Goal: Obtain resource: Obtain resource

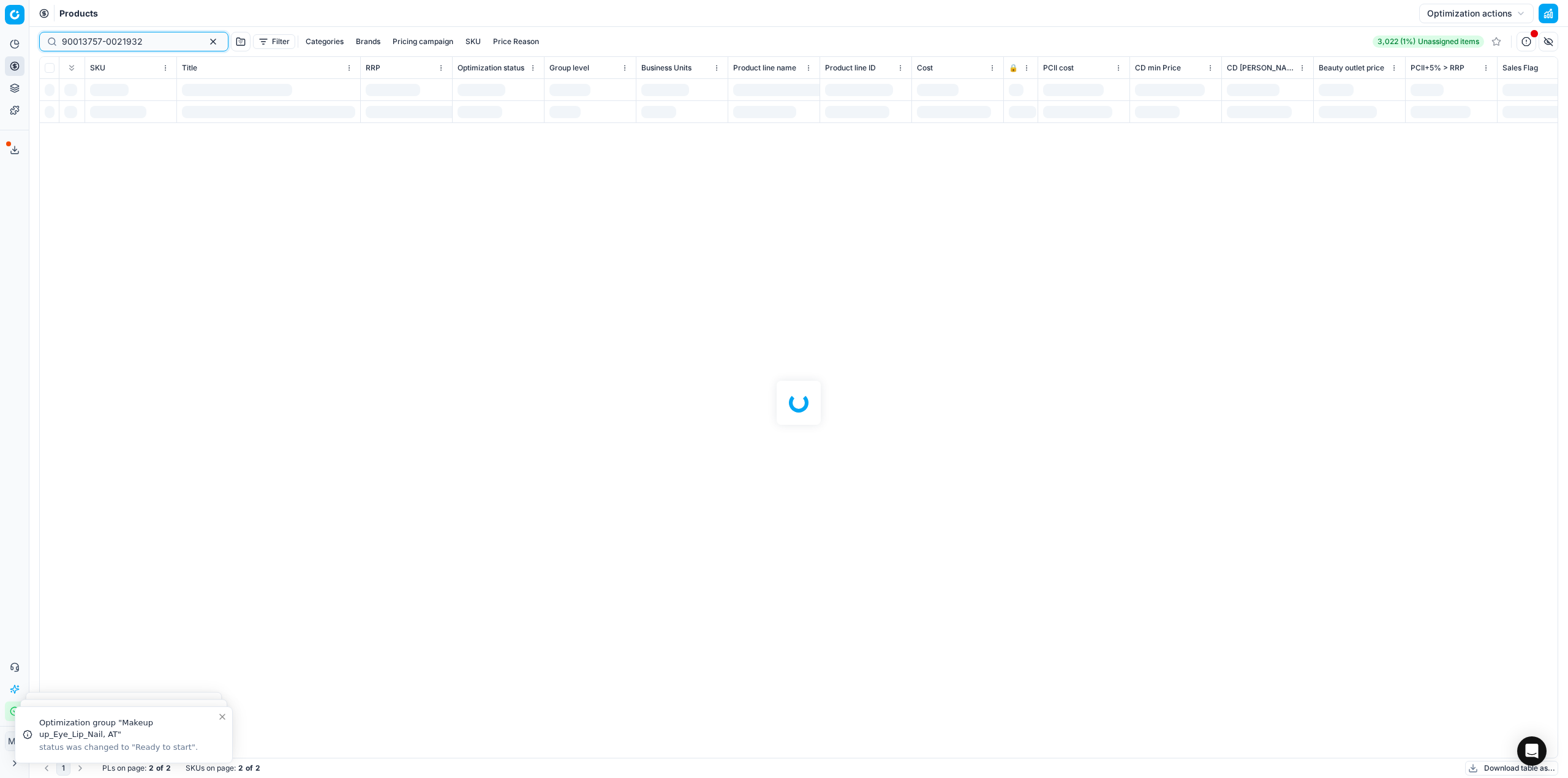
scroll to position [0, 89]
click at [9, 281] on div "Analytics Pricing Product portfolio Templates Export service 15 Contact support…" at bounding box center [14, 378] width 29 height 697
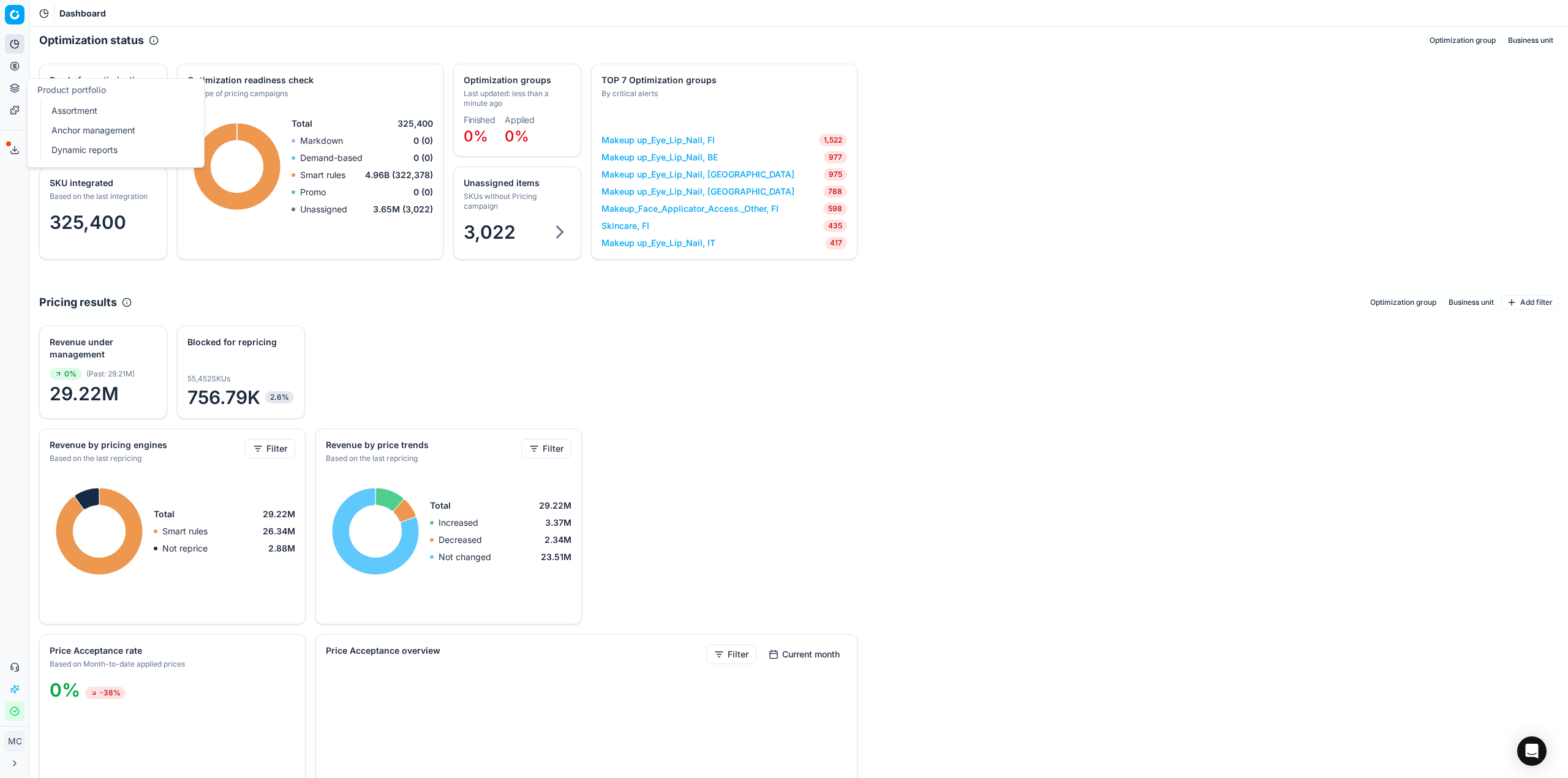
click at [2, 62] on div "Analytics Pricing Product portfolio Templates" at bounding box center [14, 77] width 29 height 95
click at [15, 71] on button "Pricing" at bounding box center [14, 66] width 20 height 20
click at [136, 87] on link "Optimization groups" at bounding box center [118, 89] width 143 height 17
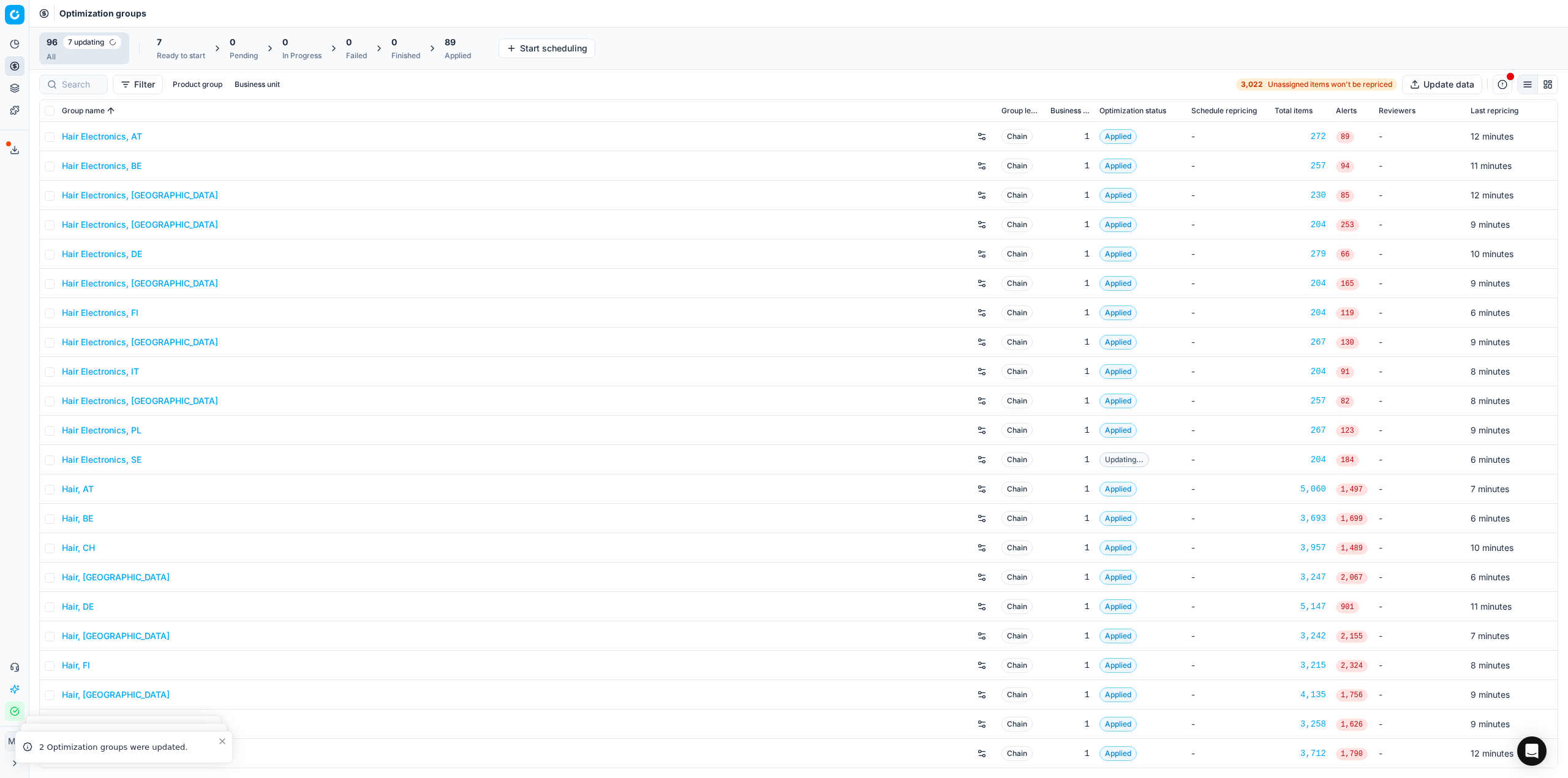
click at [489, 6] on div "Optimization groups" at bounding box center [798, 13] width 1538 height 27
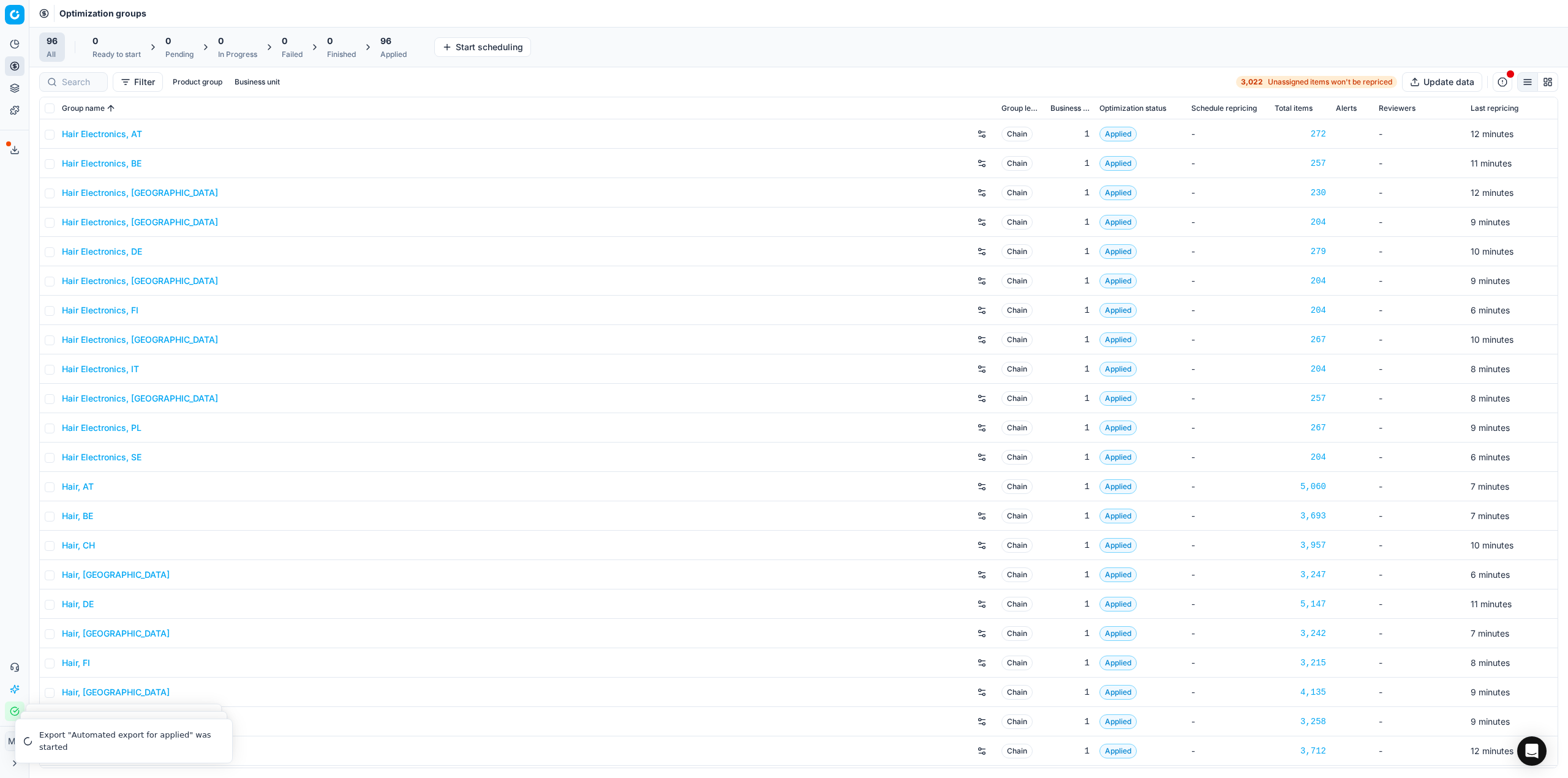
click at [511, 7] on div "Optimization groups" at bounding box center [798, 13] width 1538 height 27
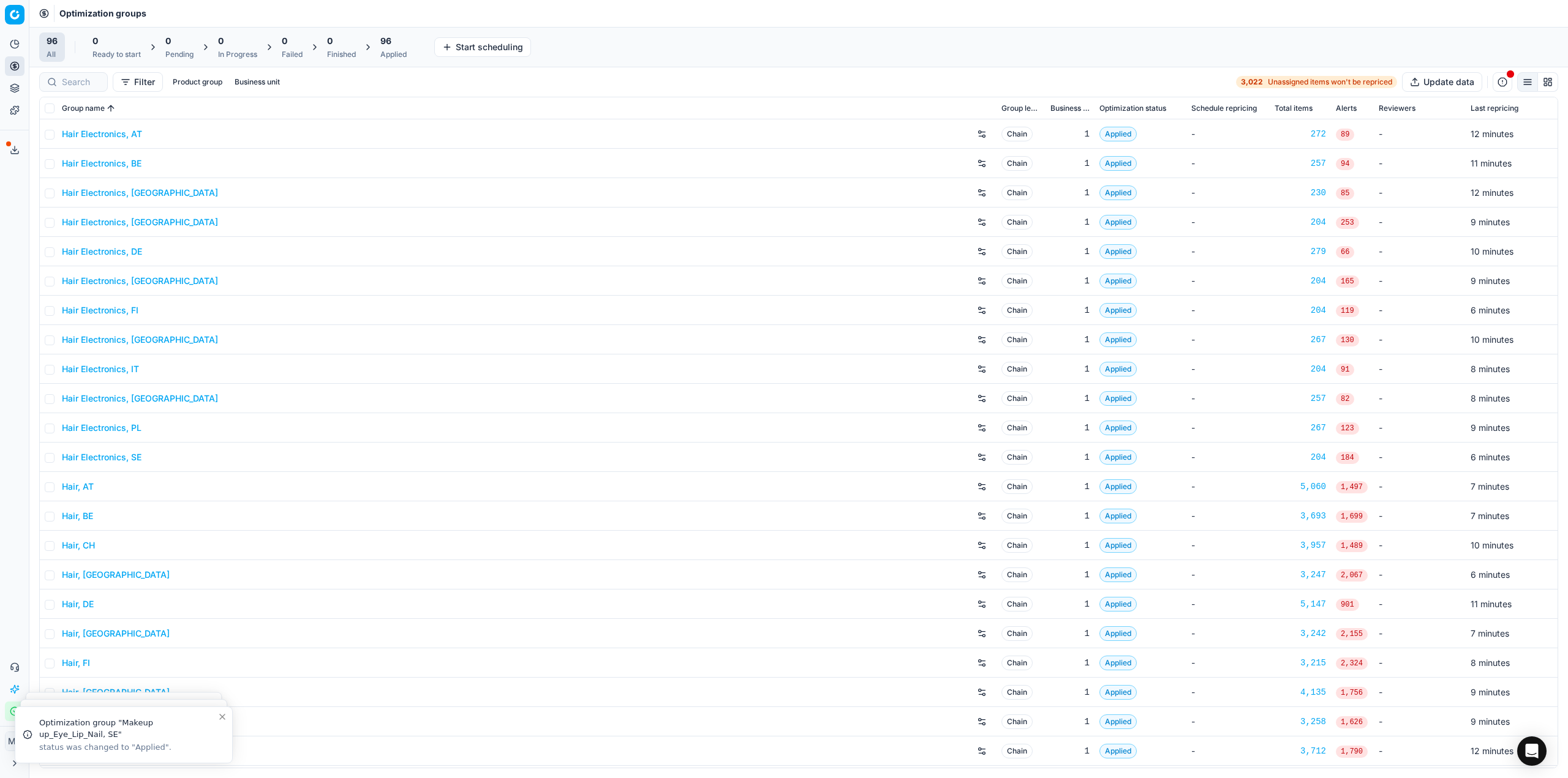
click at [388, 45] on span "96" at bounding box center [385, 41] width 11 height 12
click at [93, 77] on input at bounding box center [81, 82] width 38 height 12
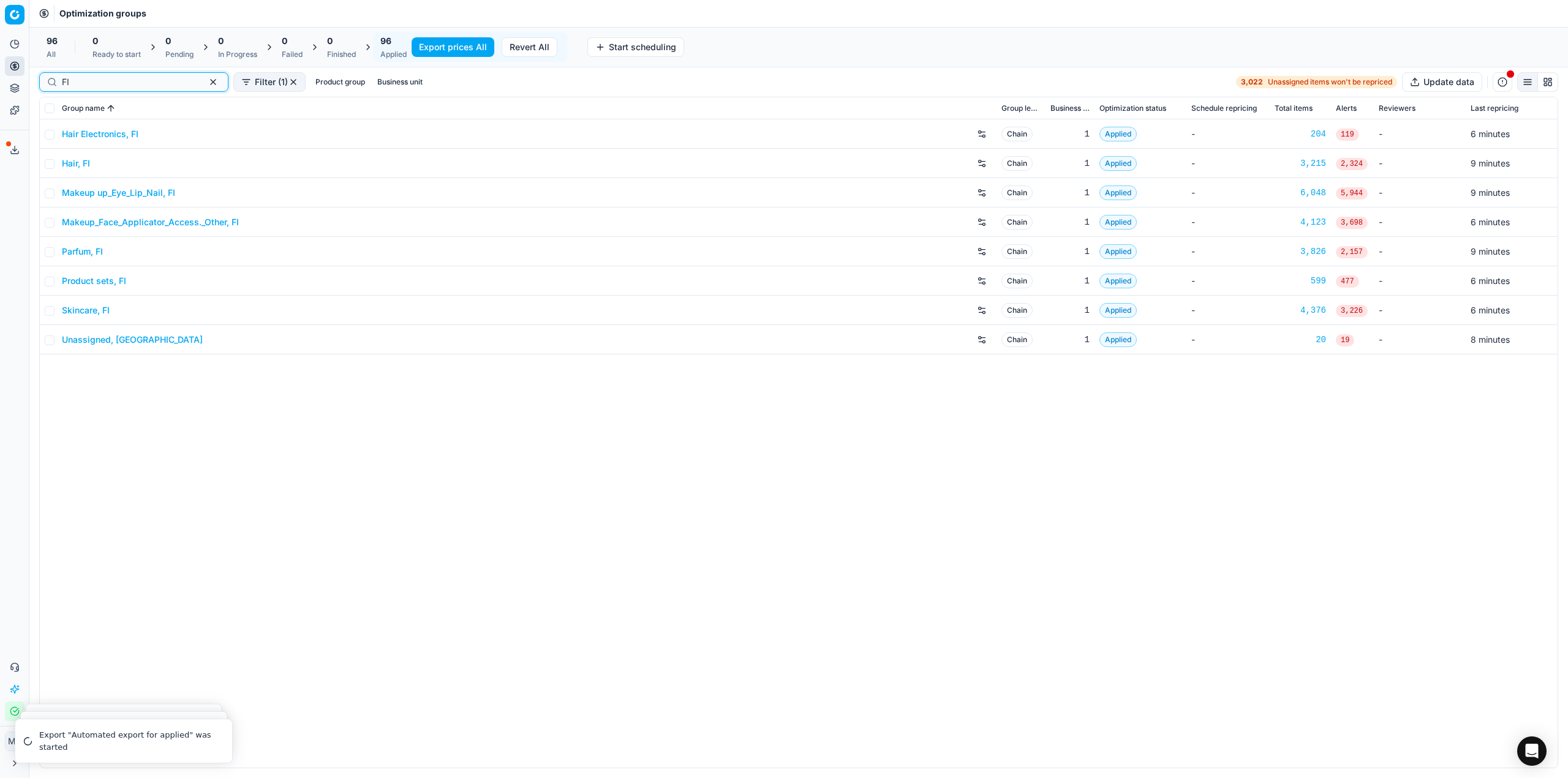
type input "F"
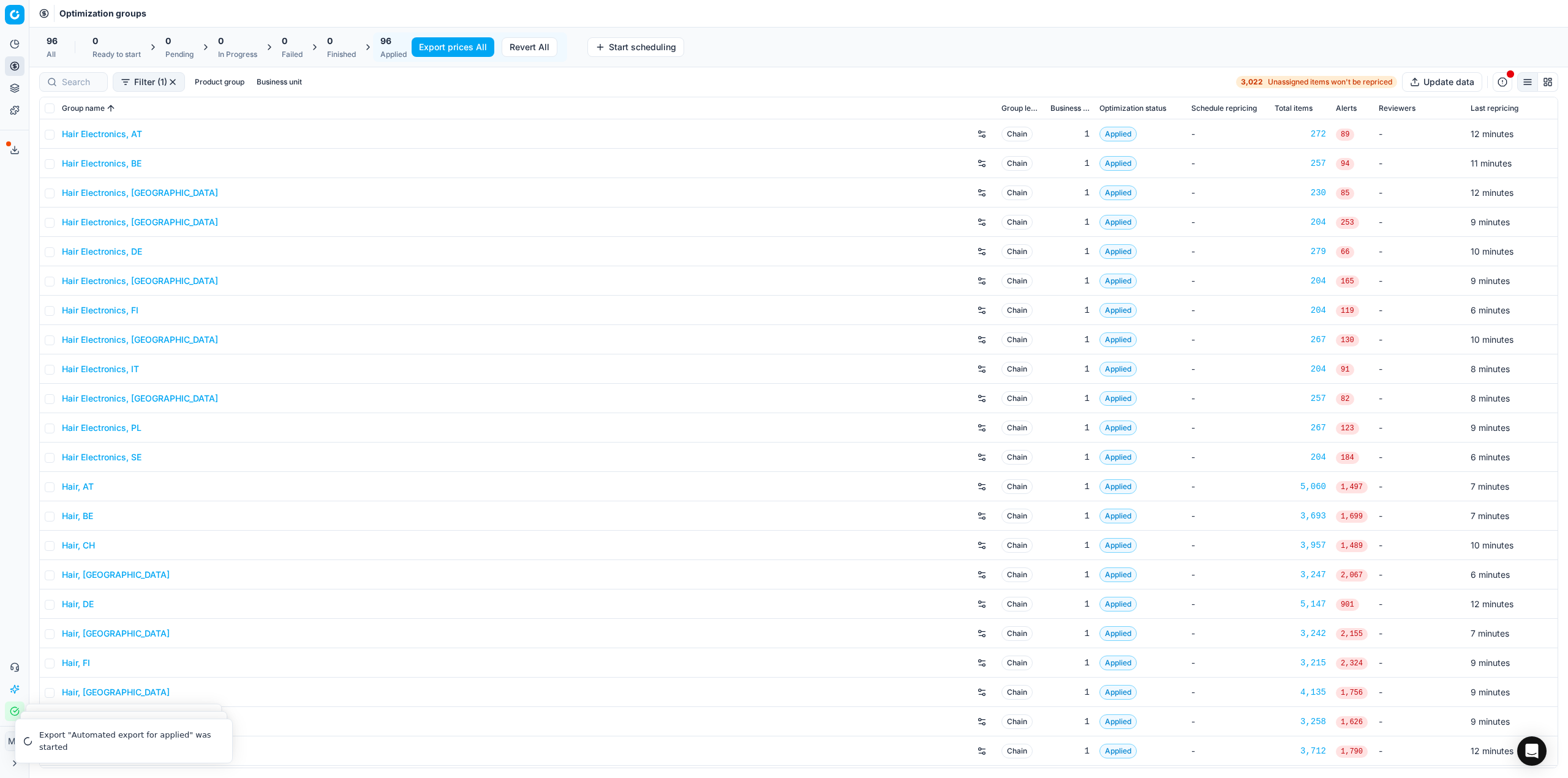
click at [372, 85] on div "Filter (1) Product group Business unit 3,022 Unassigned items won't be repriced…" at bounding box center [798, 82] width 1519 height 20
click at [271, 81] on button "Business unit" at bounding box center [280, 82] width 55 height 14
click at [191, 174] on input "cz" at bounding box center [189, 176] width 10 height 10
checkbox input "true"
click at [191, 228] on input "fi" at bounding box center [189, 227] width 10 height 10
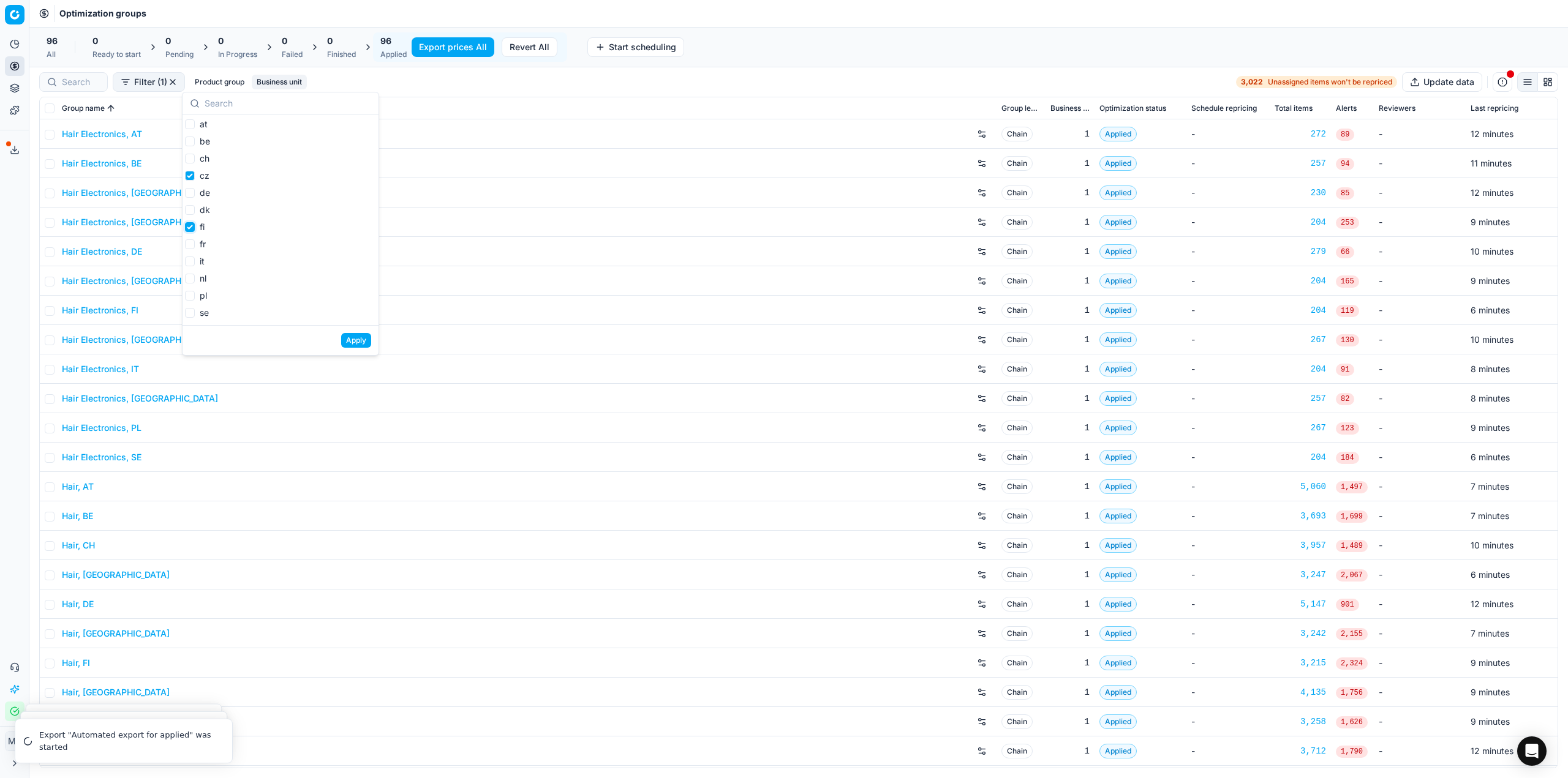
checkbox input "true"
click at [191, 261] on input "it" at bounding box center [189, 261] width 10 height 10
checkbox input "true"
click at [189, 298] on input "pl" at bounding box center [189, 295] width 10 height 10
click at [190, 295] on input "pl" at bounding box center [189, 295] width 10 height 10
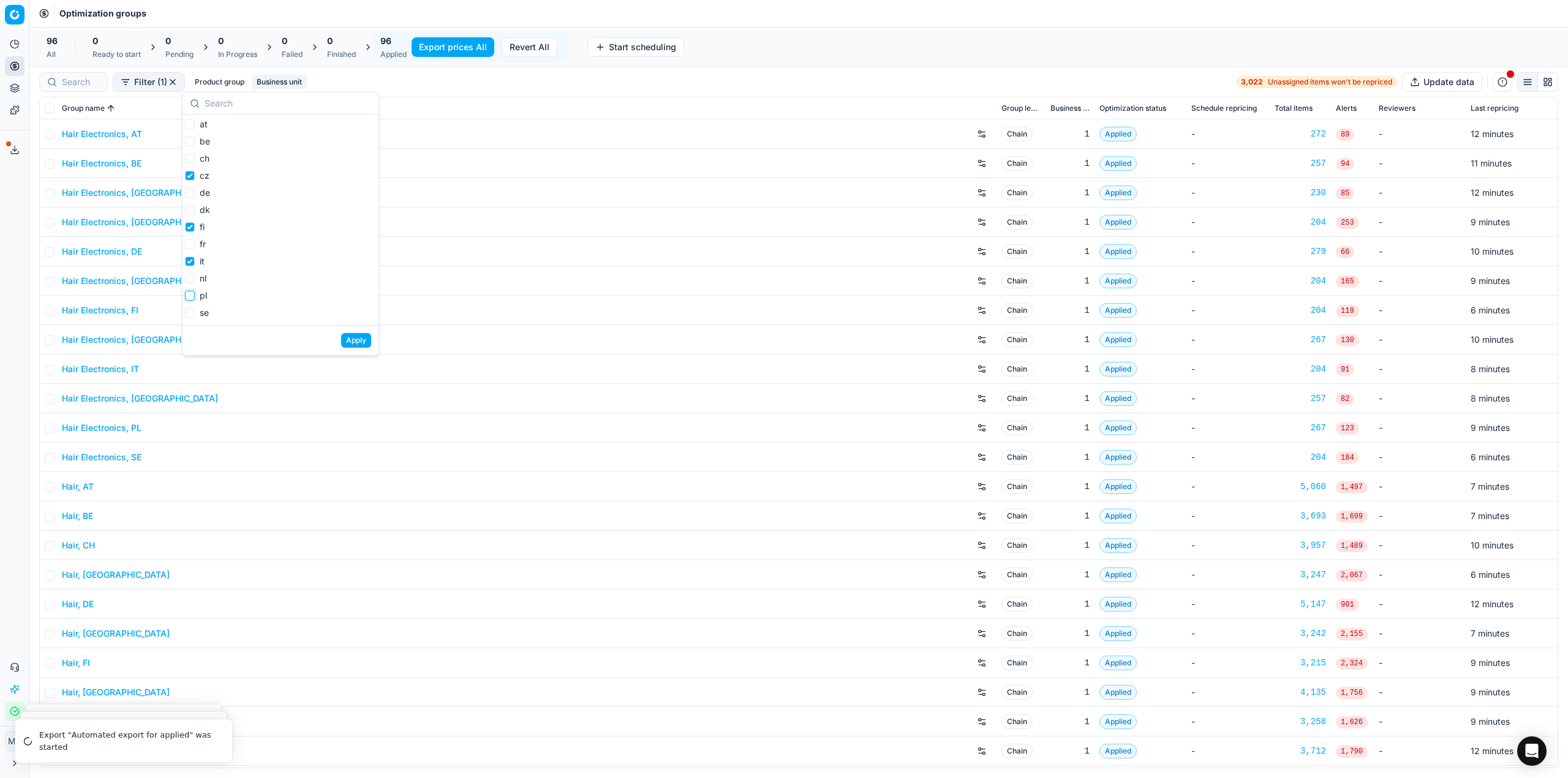
checkbox input "false"
click at [191, 314] on input "se" at bounding box center [189, 312] width 10 height 10
checkbox input "true"
click at [188, 210] on input "dk" at bounding box center [189, 210] width 10 height 10
checkbox input "true"
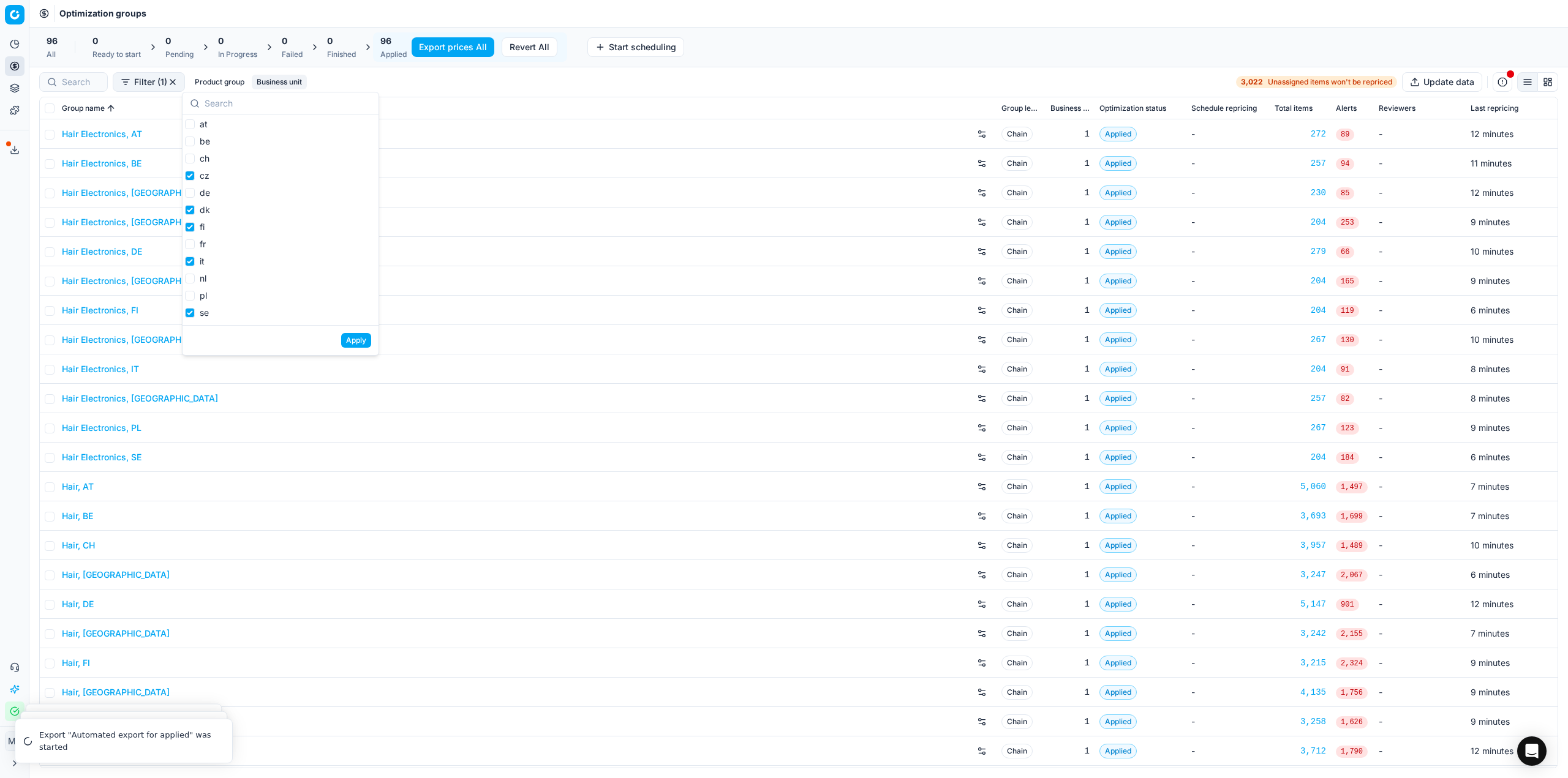
click at [353, 341] on button "Apply" at bounding box center [356, 341] width 30 height 14
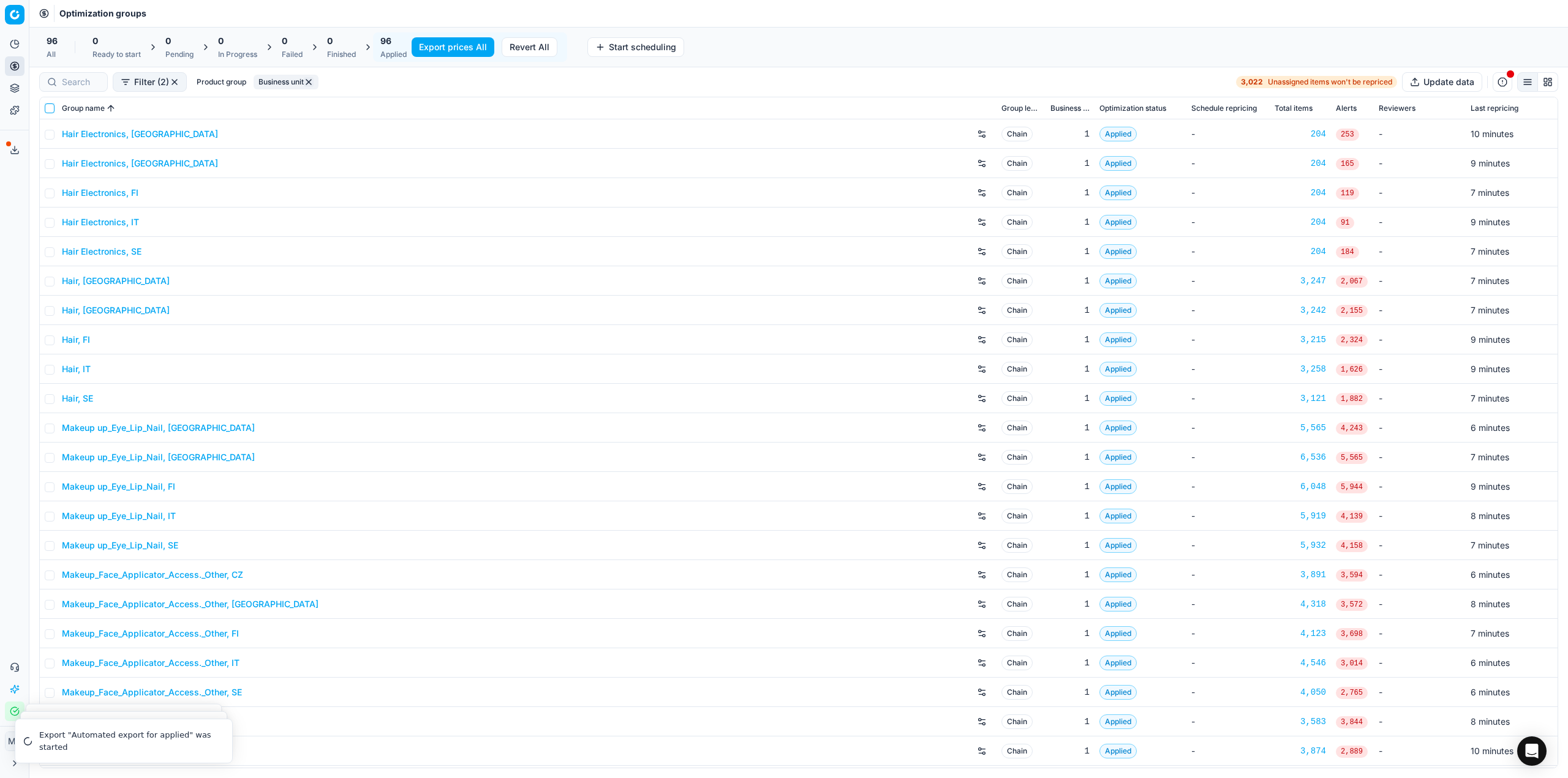
drag, startPoint x: 47, startPoint y: 108, endPoint x: 145, endPoint y: 93, distance: 99.1
click at [47, 108] on input "checkbox" at bounding box center [49, 108] width 10 height 10
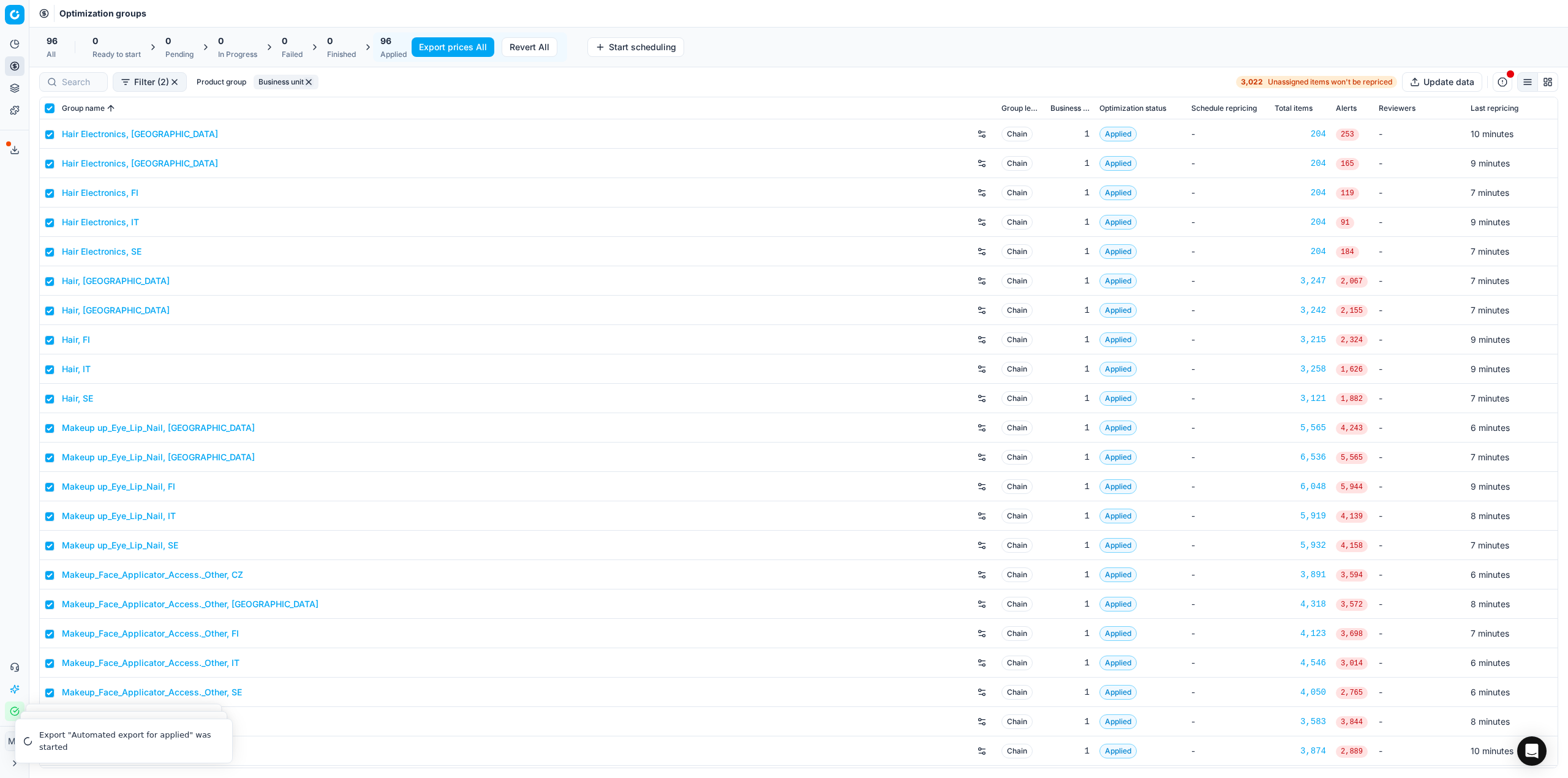
checkbox input "true"
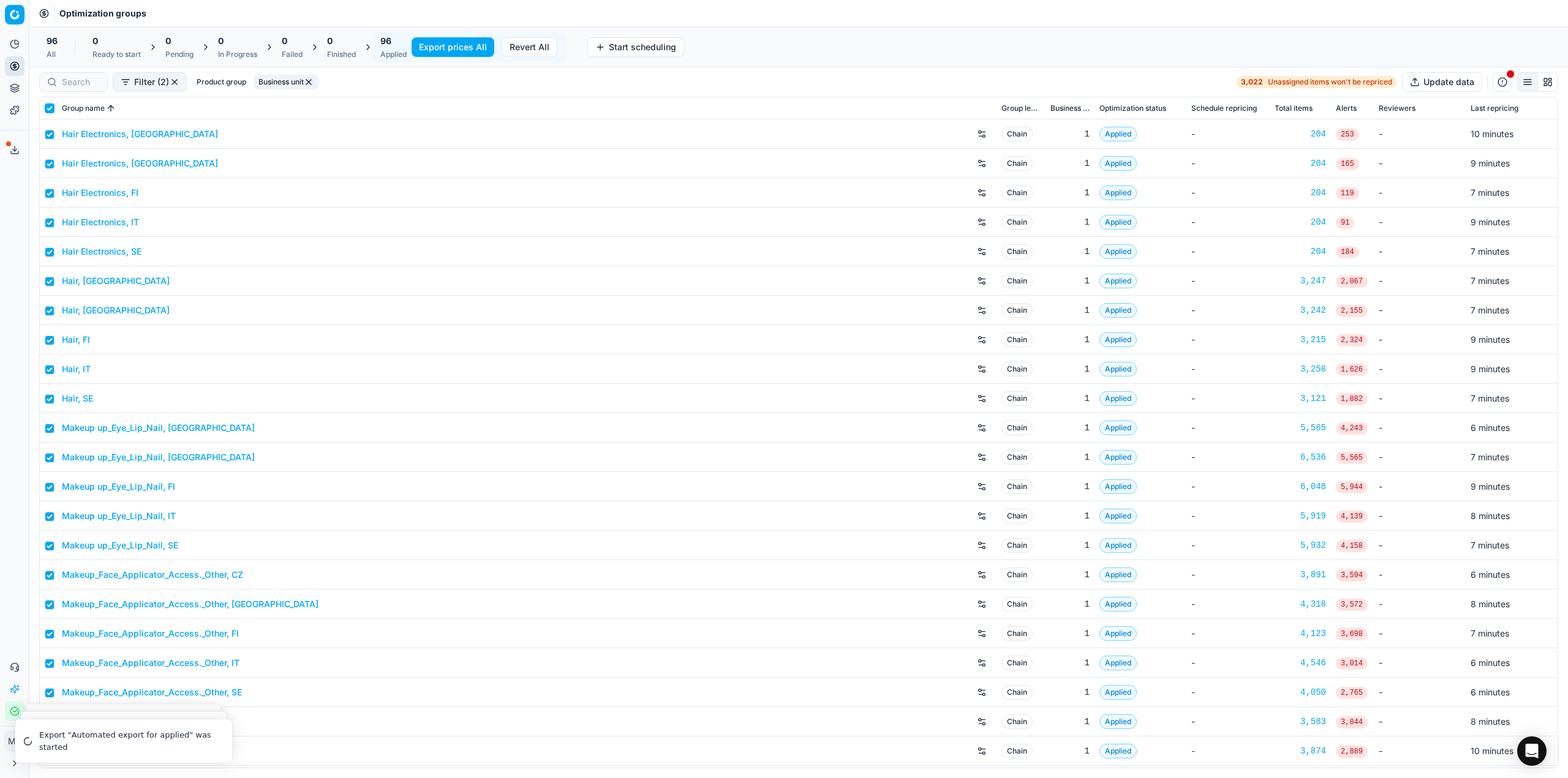
checkbox input "true"
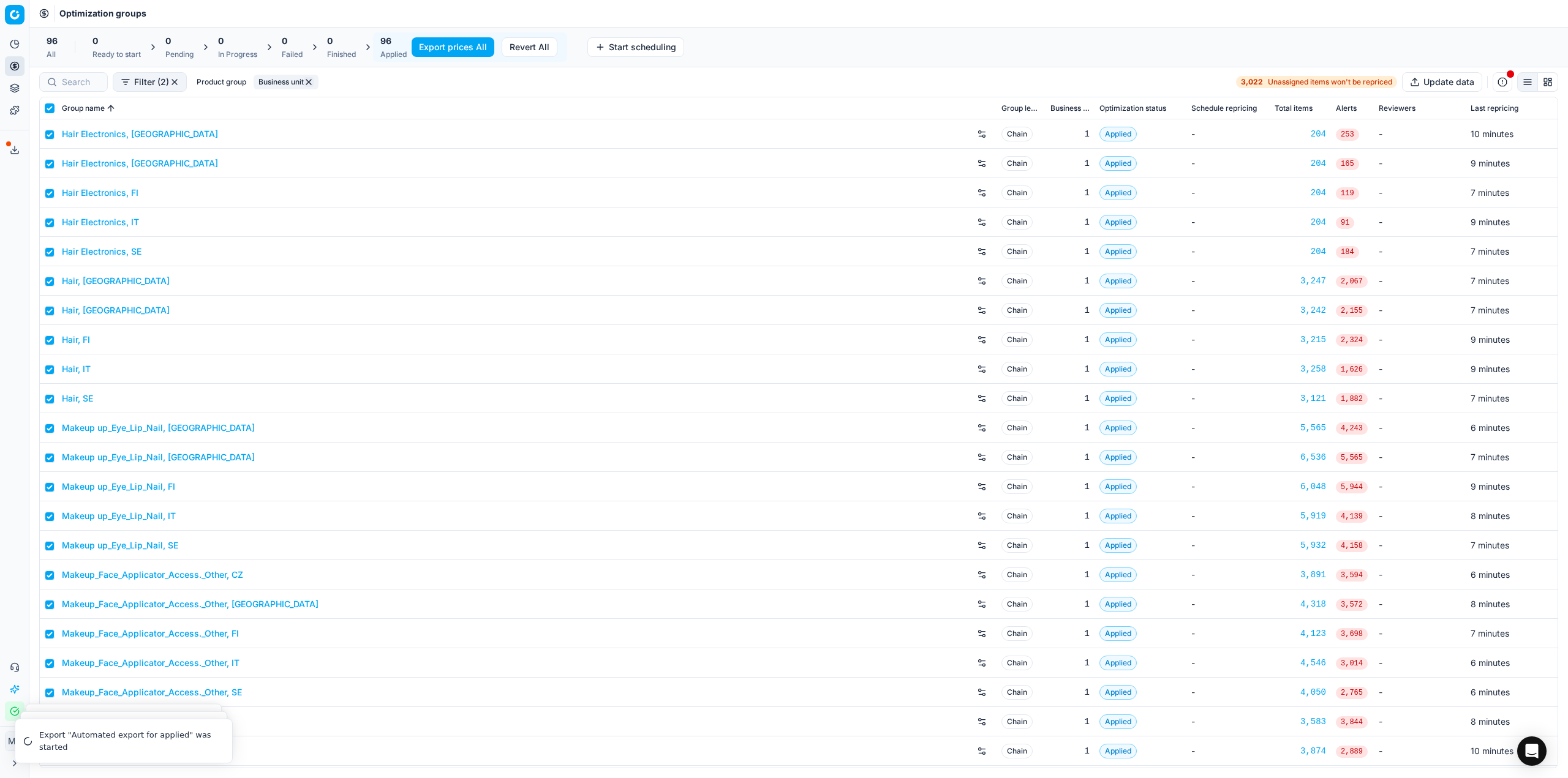
checkbox input "true"
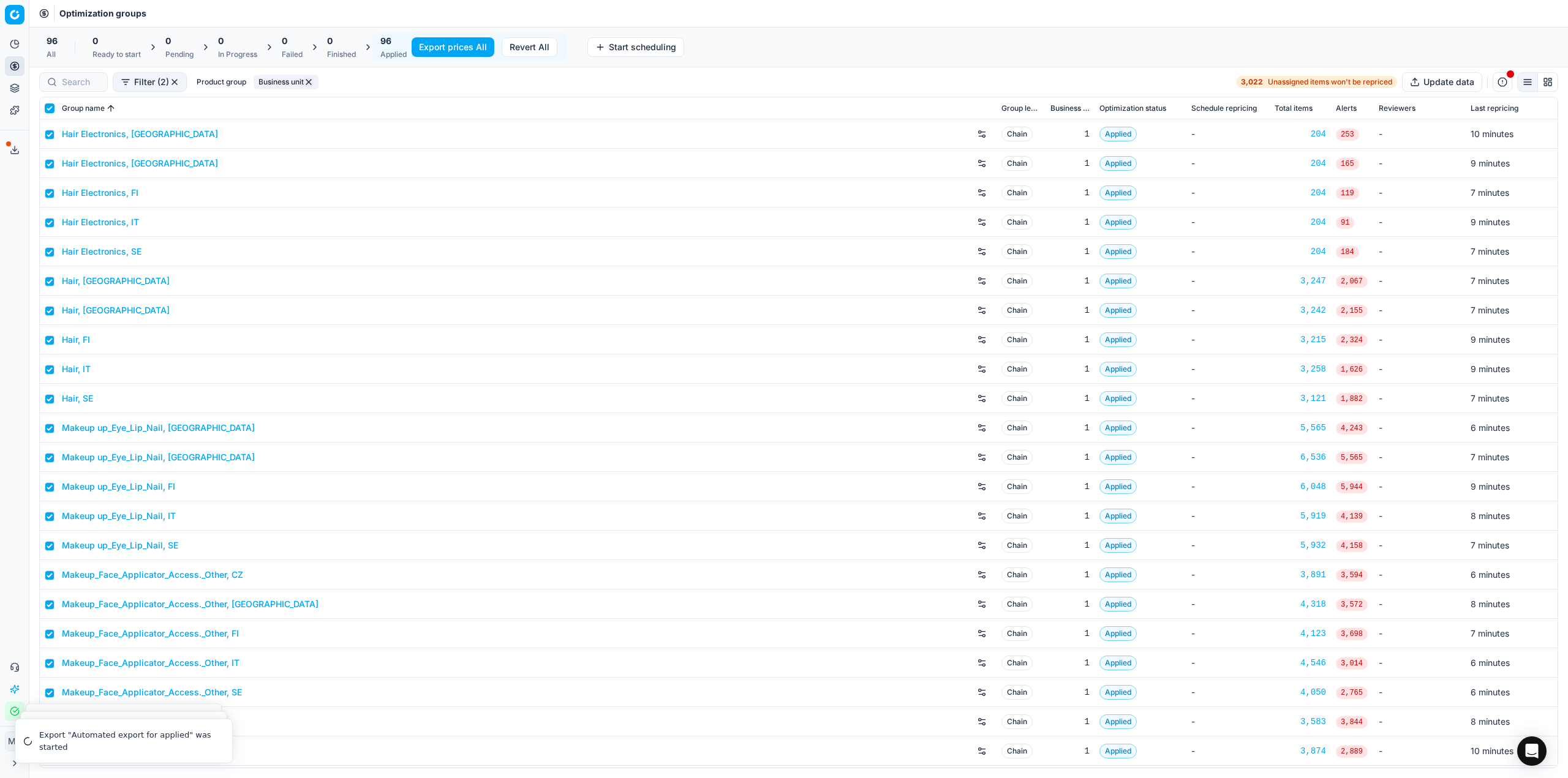
checkbox input "true"
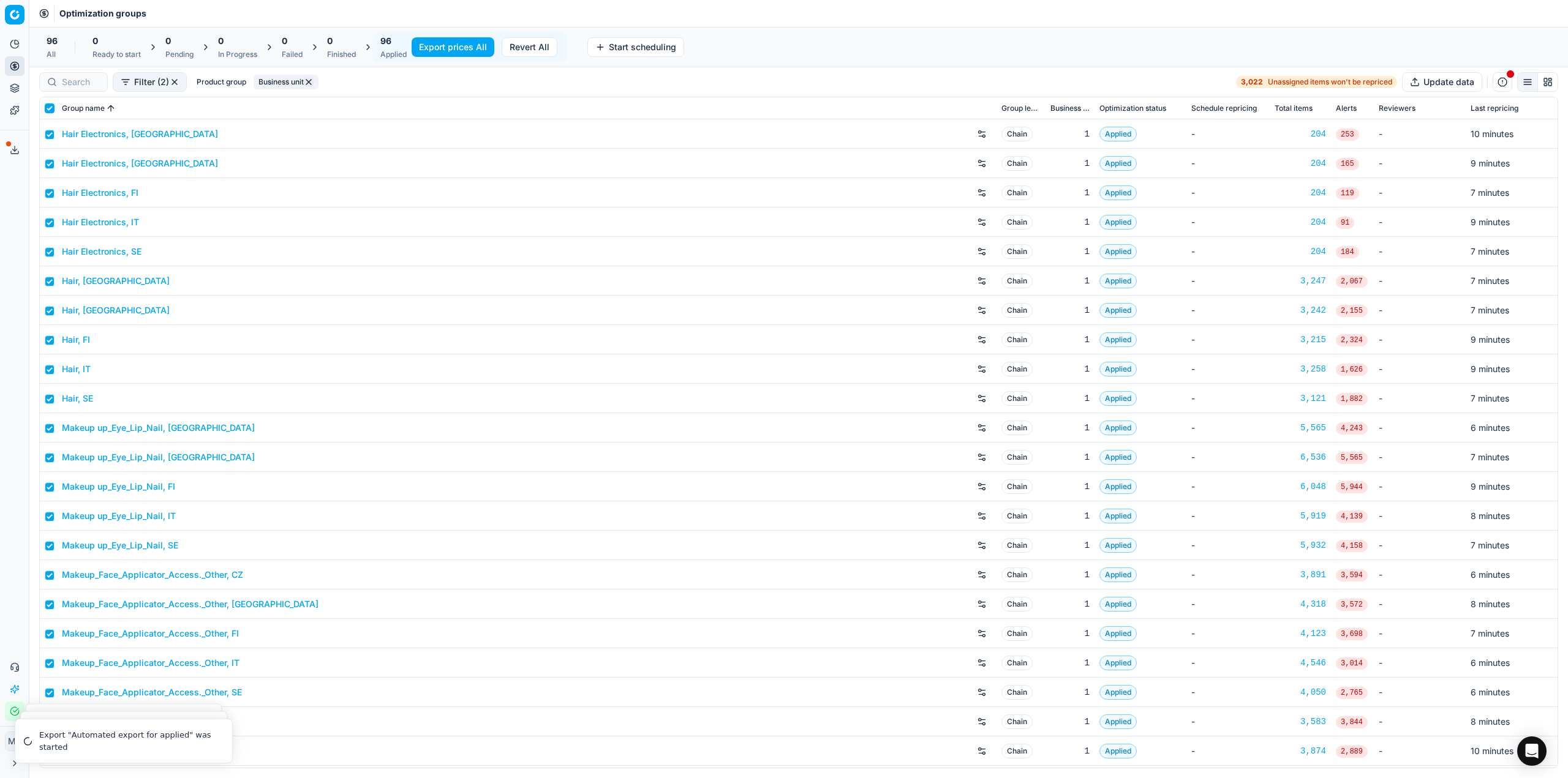
checkbox input "true"
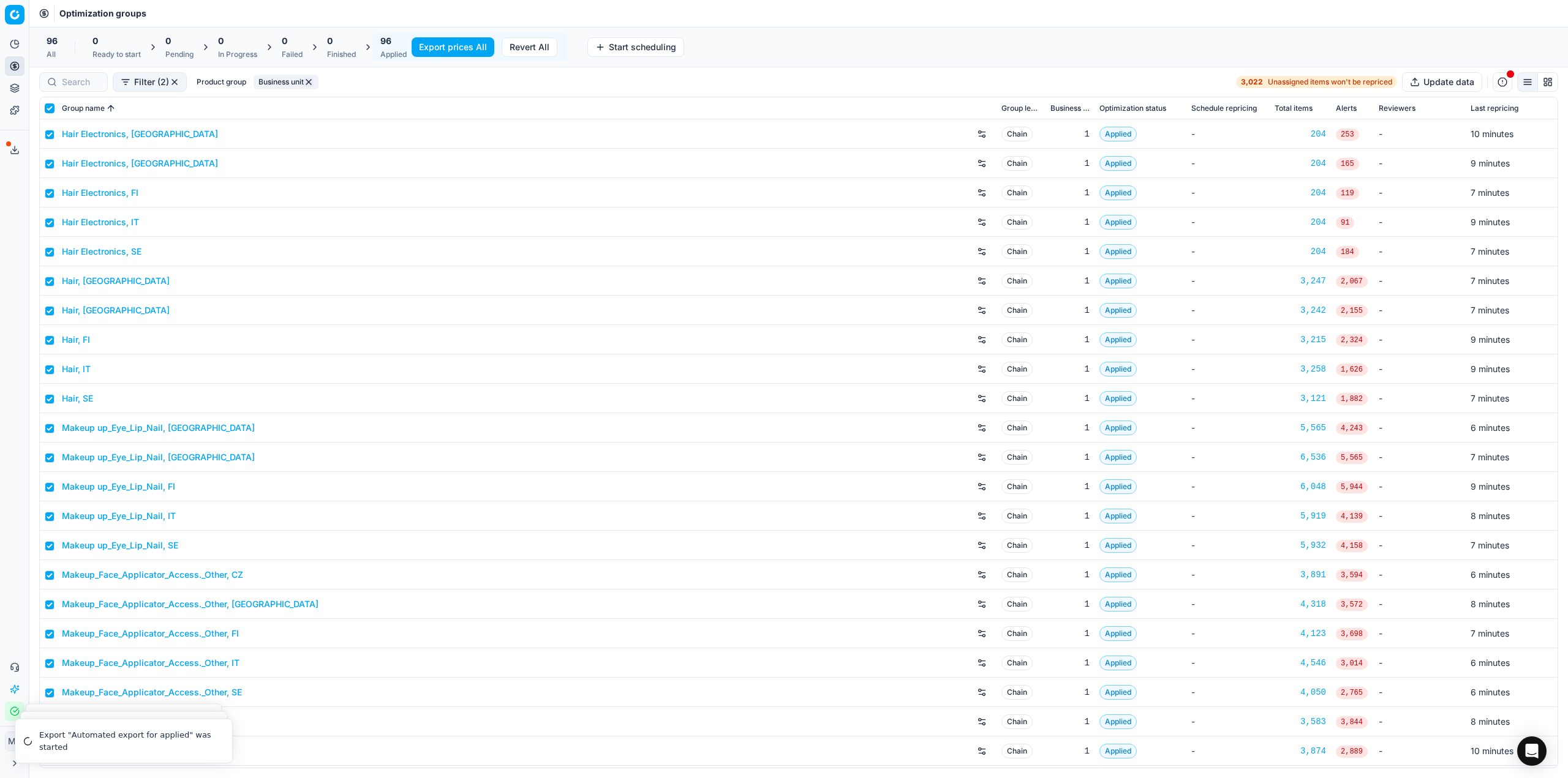
checkbox input "true"
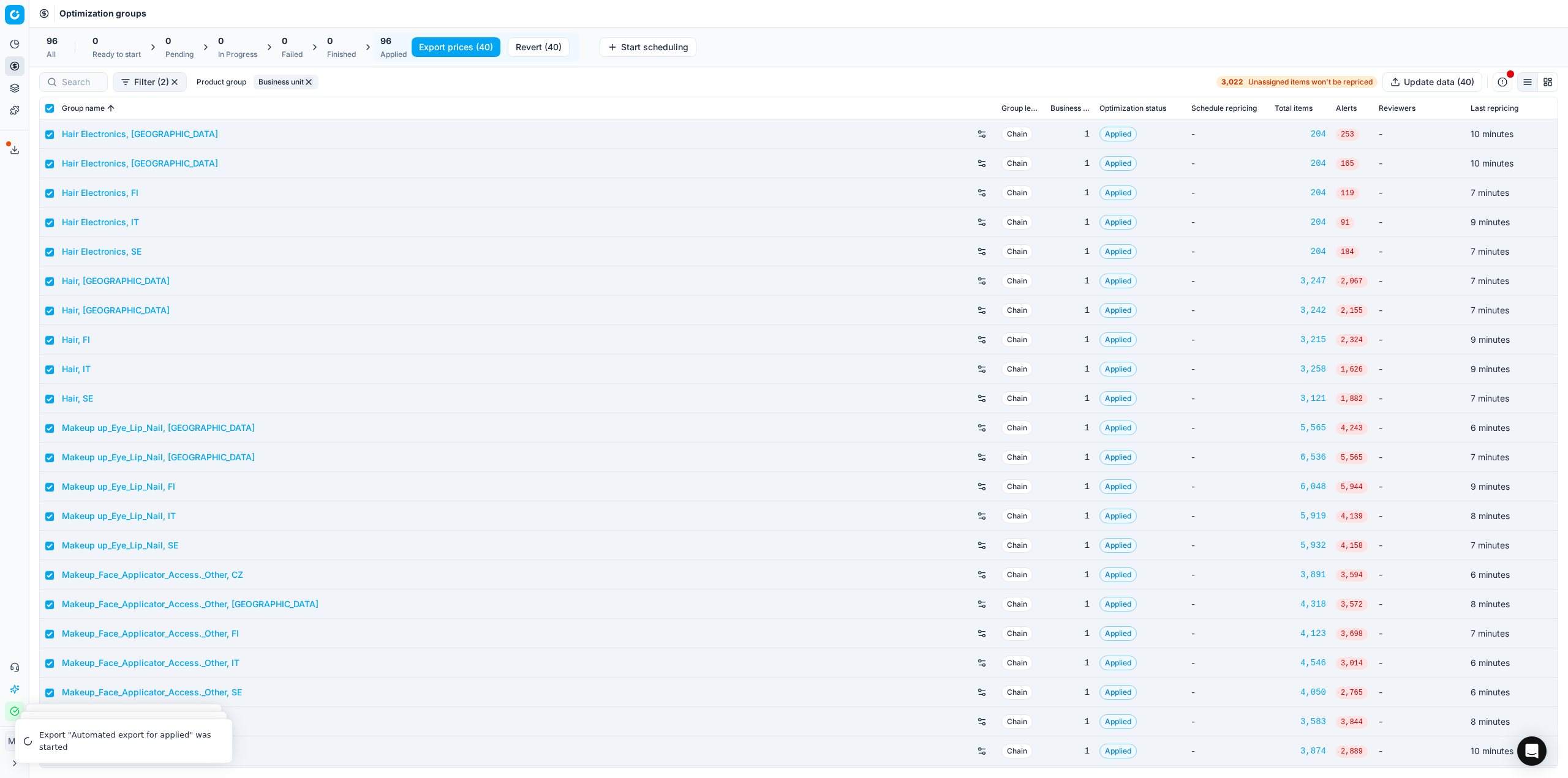
click at [479, 47] on button "Export prices (40)" at bounding box center [456, 47] width 89 height 20
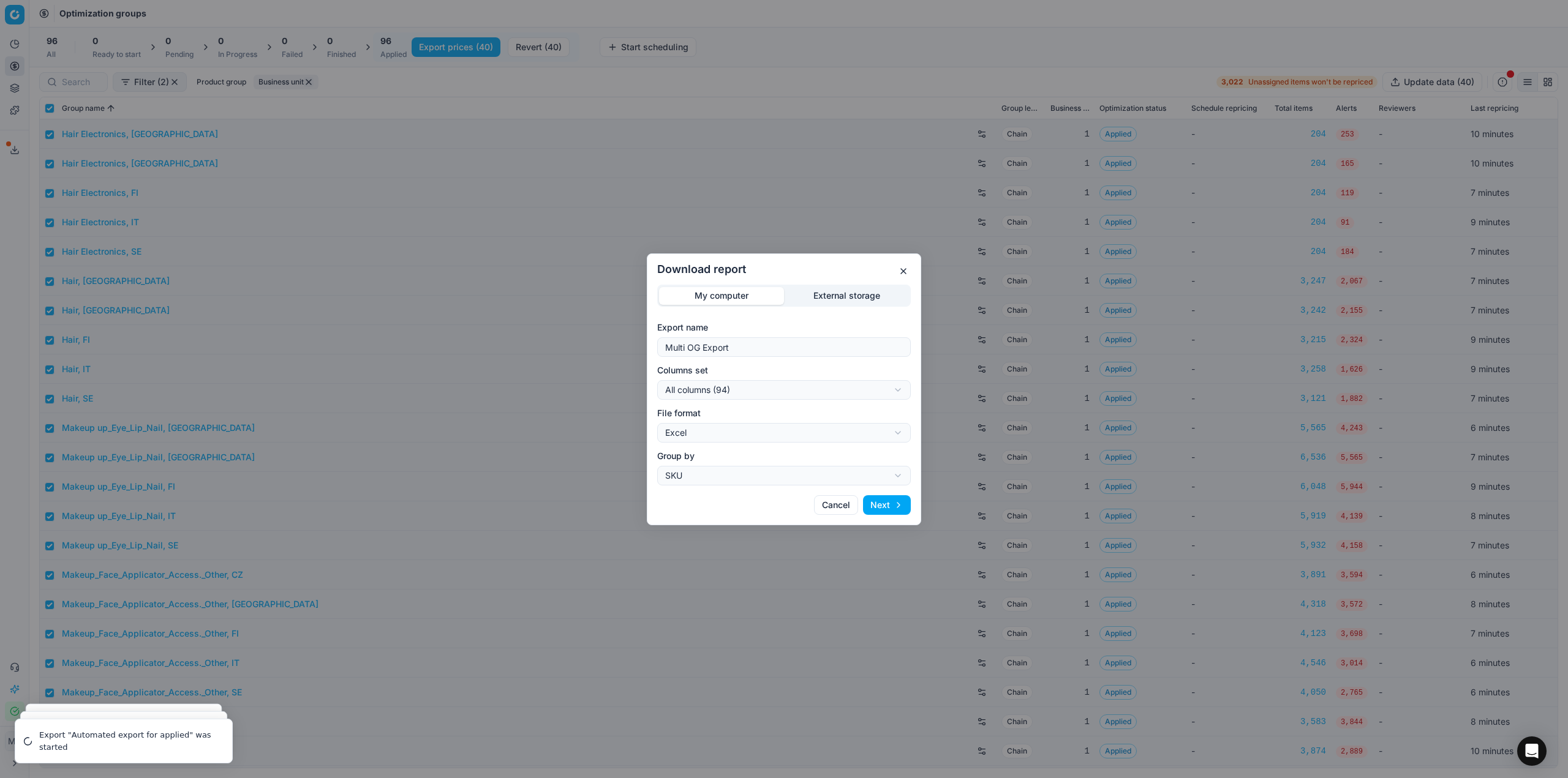
click at [795, 383] on div "Download report My computer External storage Export name Multi OG Export Column…" at bounding box center [784, 389] width 1568 height 778
select select "custom"
click at [747, 426] on div "Download report My computer External storage Export name Multi OG Export Column…" at bounding box center [784, 389] width 1568 height 778
select select "csv"
click at [885, 503] on button "Next" at bounding box center [887, 505] width 48 height 20
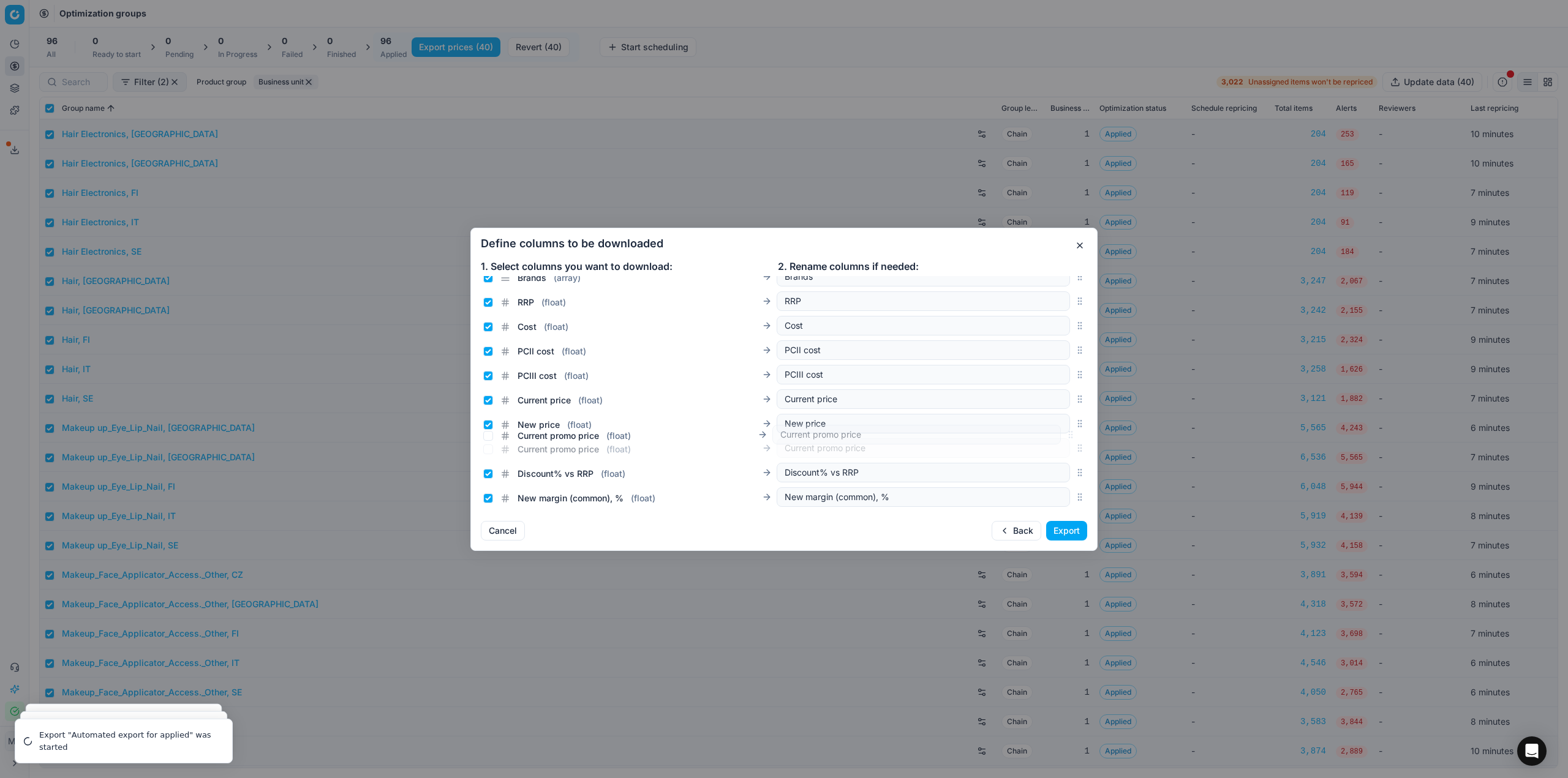
scroll to position [124, 0]
drag, startPoint x: 1070, startPoint y: 394, endPoint x: 1032, endPoint y: 403, distance: 39.1
click at [1032, 403] on div "Current promo price ( float ) Current promo price" at bounding box center [784, 408] width 606 height 24
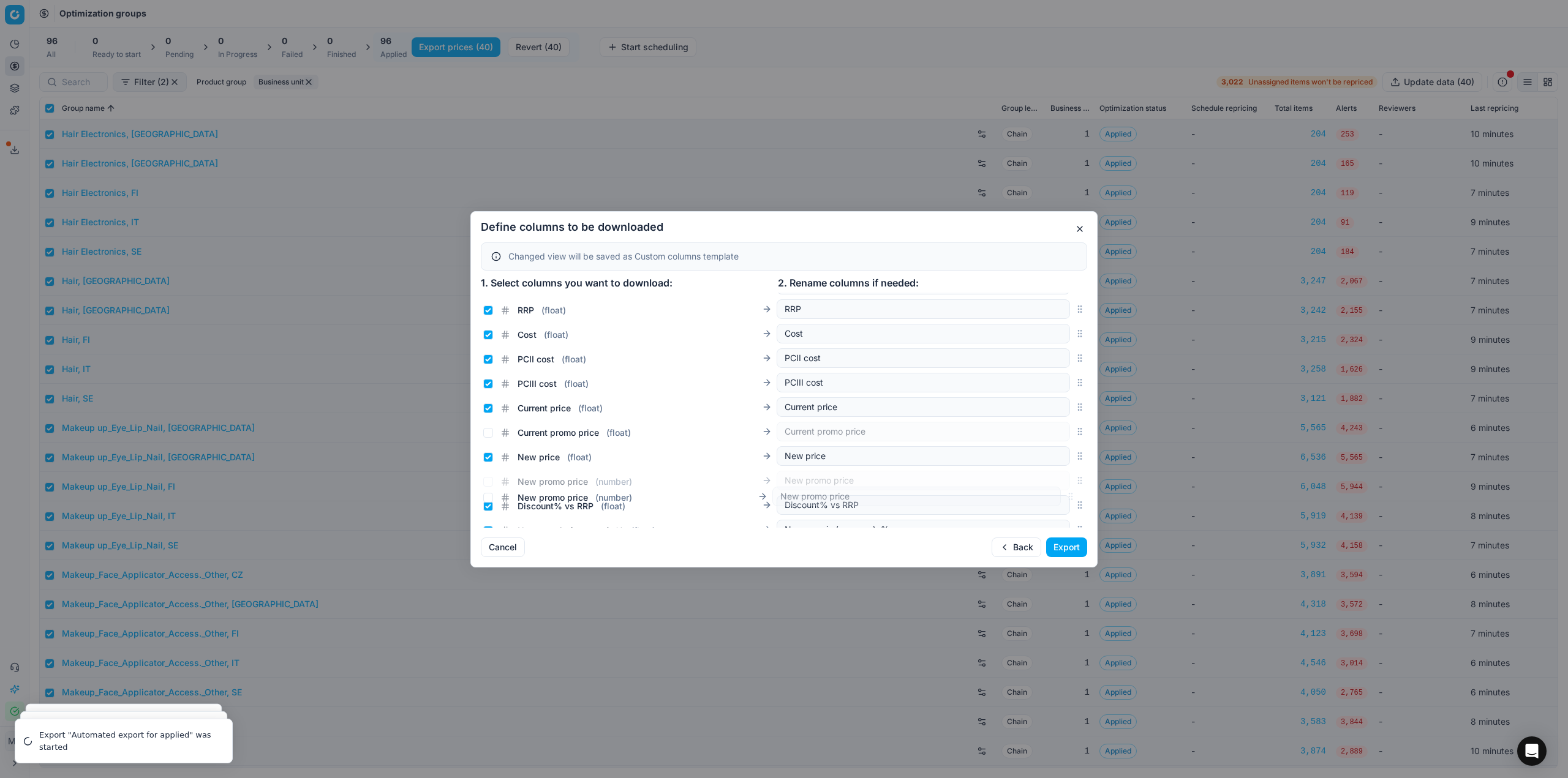
scroll to position [149, 0]
drag, startPoint x: 1070, startPoint y: 408, endPoint x: 1034, endPoint y: 439, distance: 47.5
click at [1034, 439] on div "New promo price ( number ) New promo price" at bounding box center [784, 449] width 606 height 24
click at [488, 452] on input "New promo price ( number )" at bounding box center [488, 450] width 10 height 10
checkbox input "true"
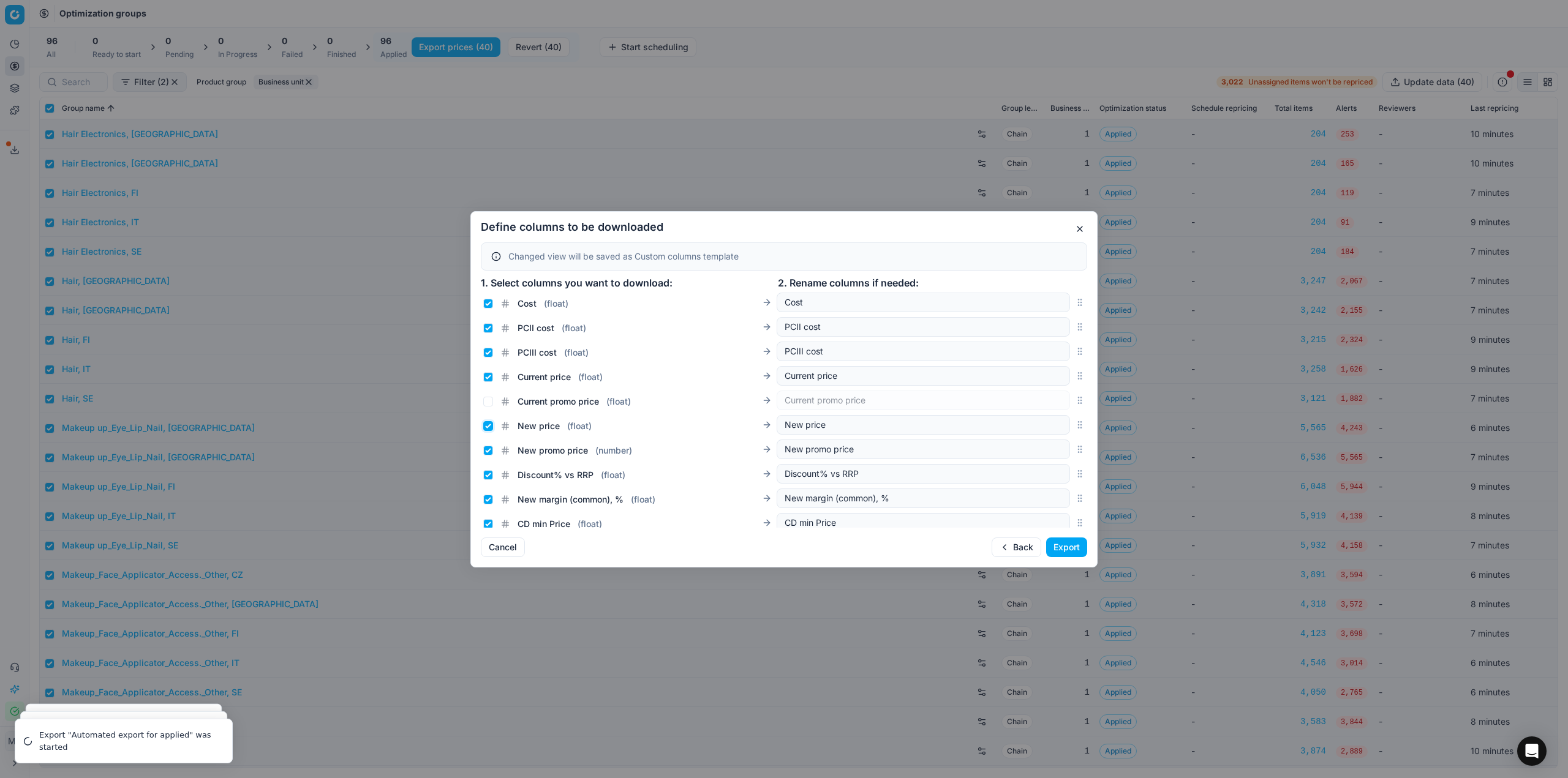
click at [485, 426] on input "New price ( float )" at bounding box center [488, 426] width 10 height 10
checkbox input "false"
click at [487, 398] on input "Current promo price ( float )" at bounding box center [488, 401] width 10 height 10
checkbox input "true"
click at [491, 372] on div "Current price ( float )" at bounding box center [543, 377] width 120 height 12
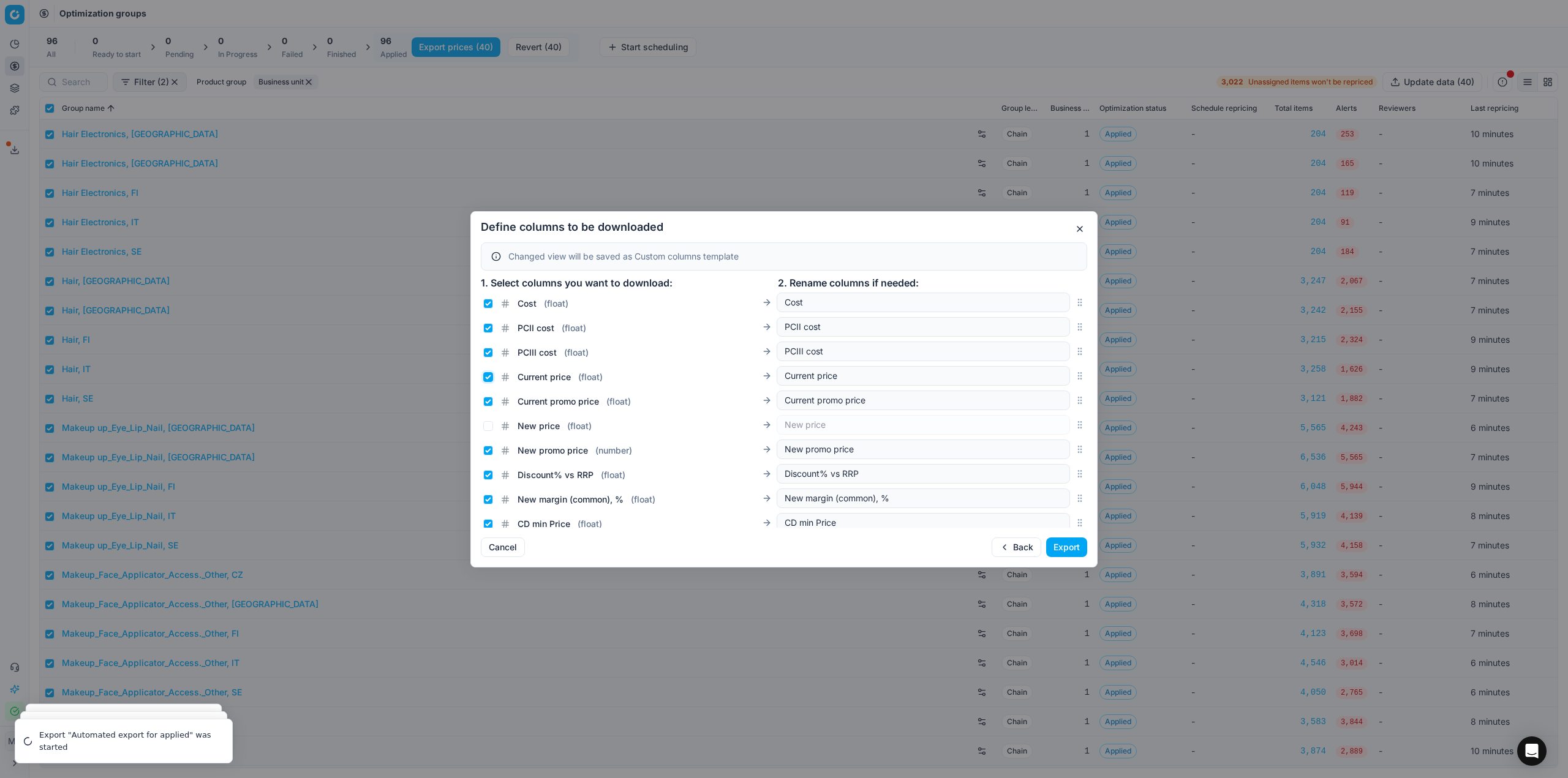
click at [490, 375] on input "Current price ( float )" at bounding box center [488, 377] width 10 height 10
checkbox input "false"
click at [1069, 545] on button "Export" at bounding box center [1066, 548] width 41 height 20
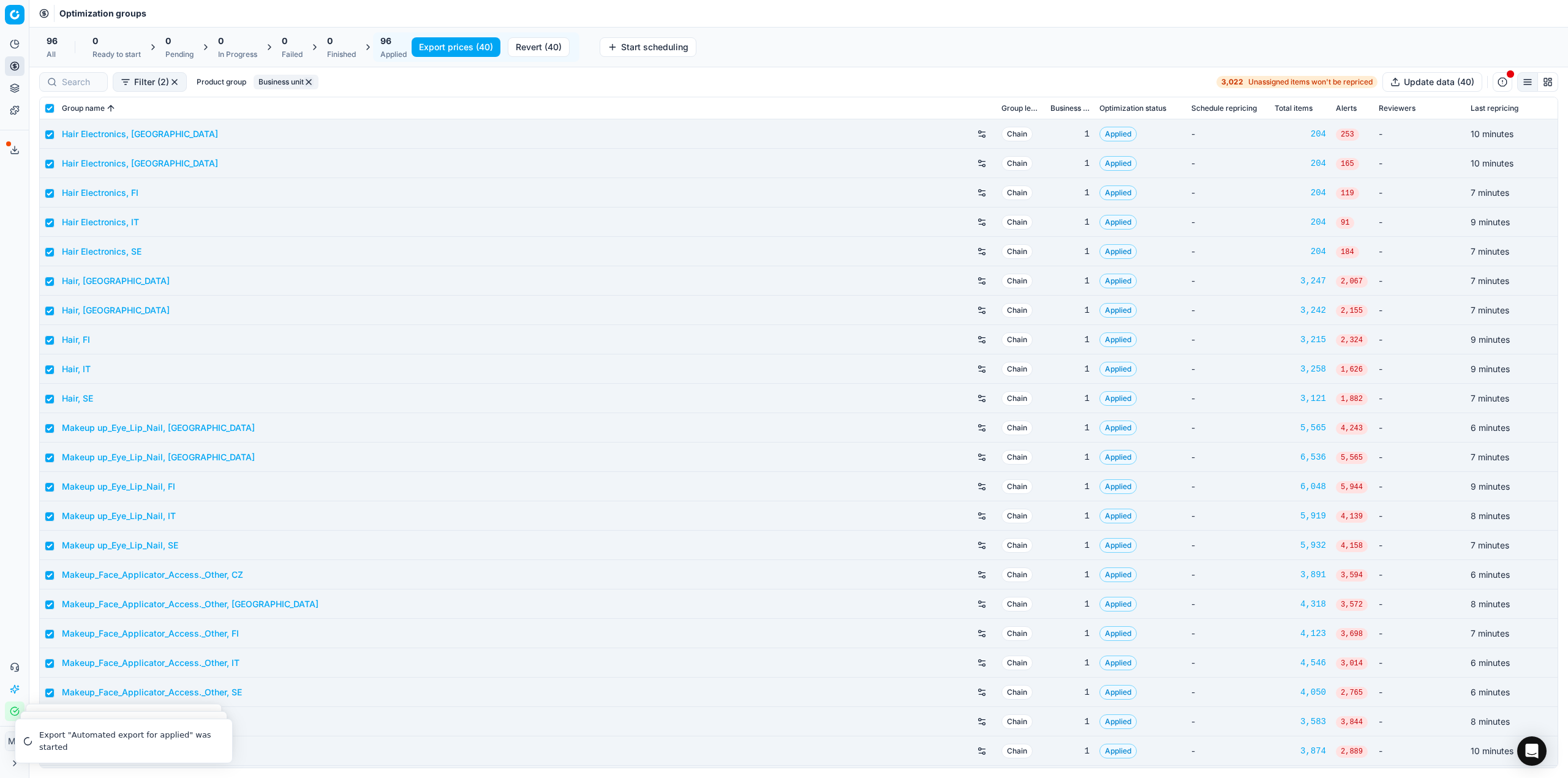
click at [7, 149] on button "Export service" at bounding box center [14, 150] width 20 height 20
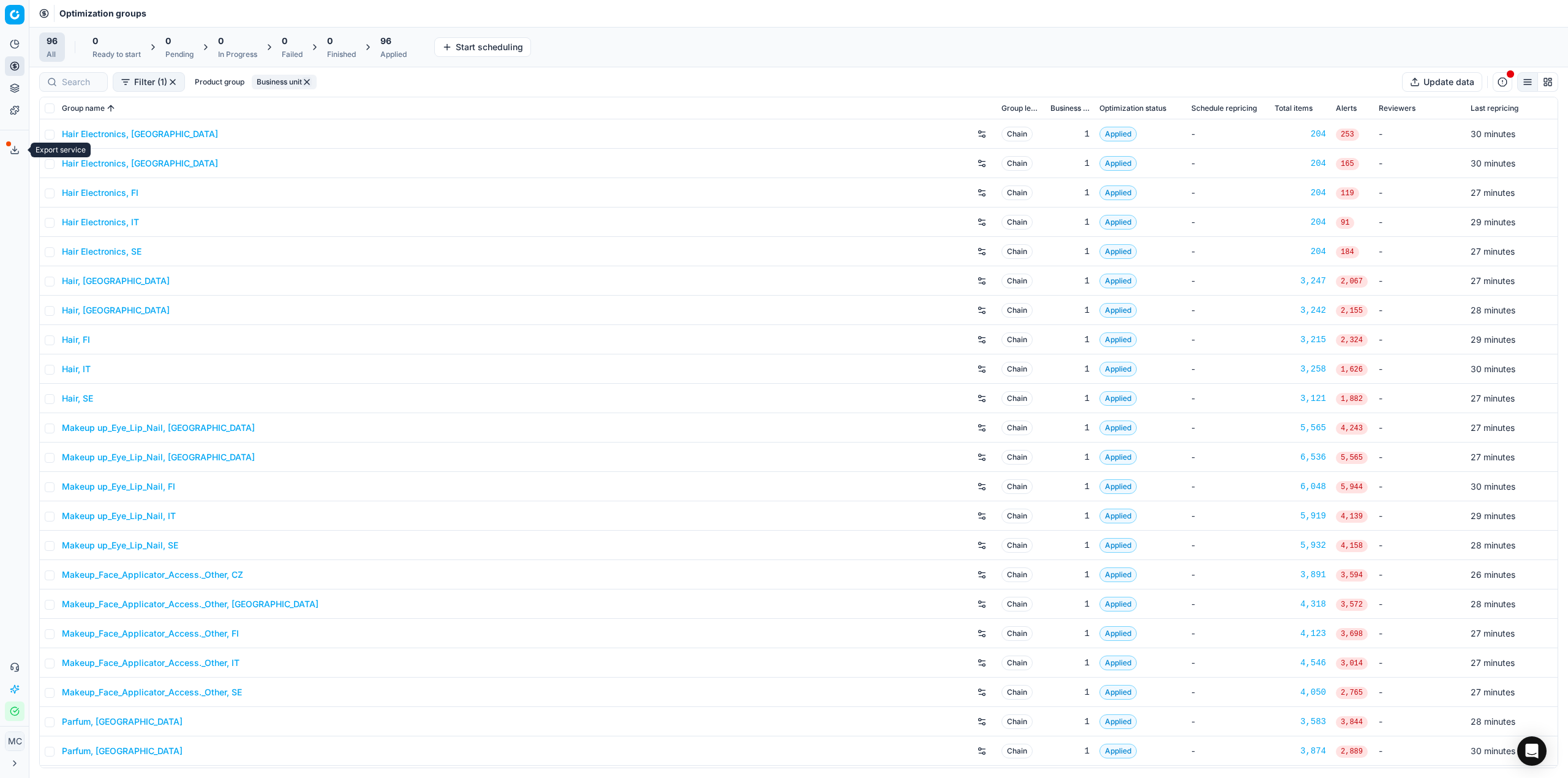
click at [14, 155] on icon at bounding box center [14, 150] width 10 height 10
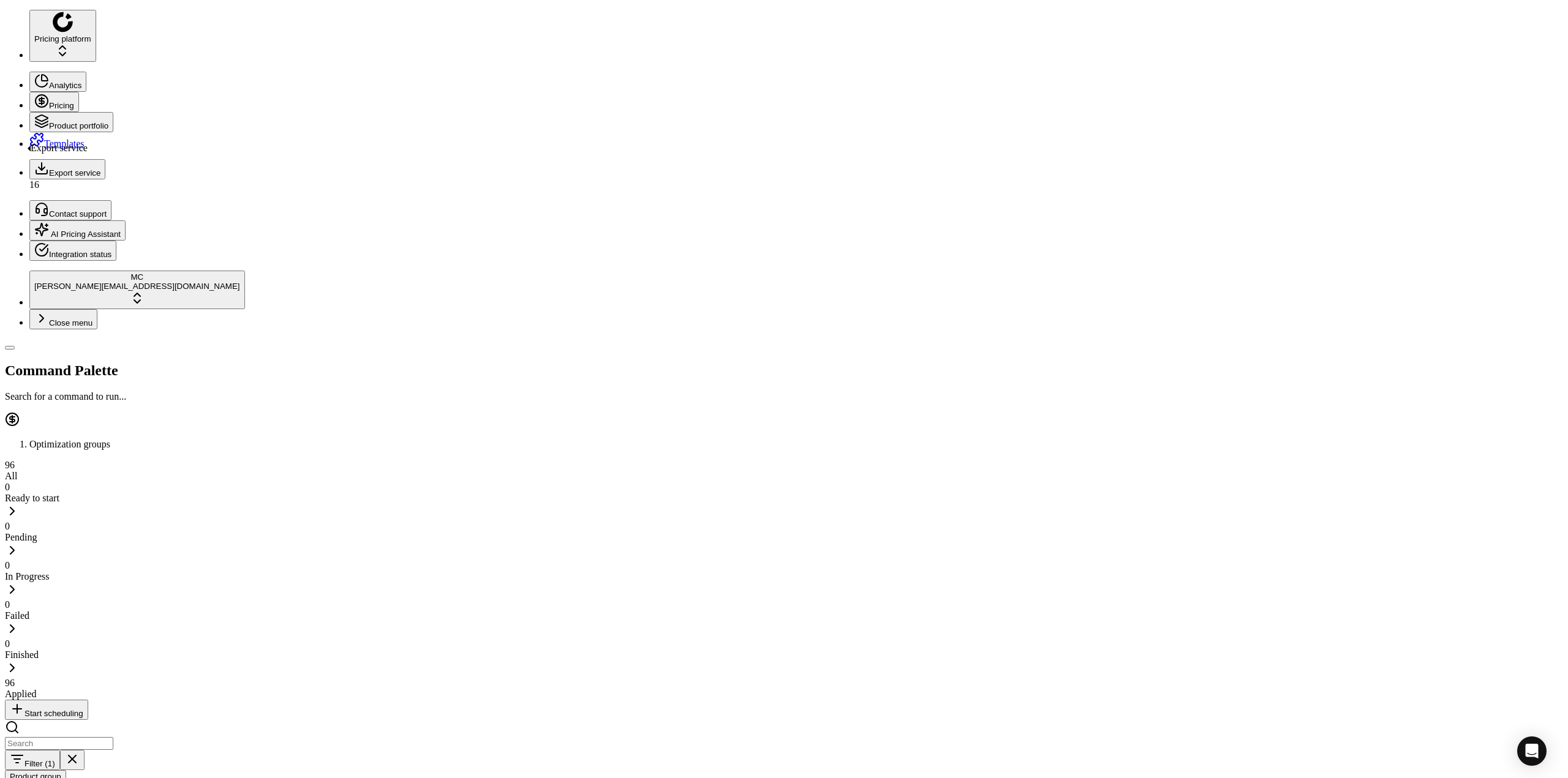
click at [34, 161] on icon at bounding box center [41, 168] width 14 height 14
